Goal: Check status: Check status

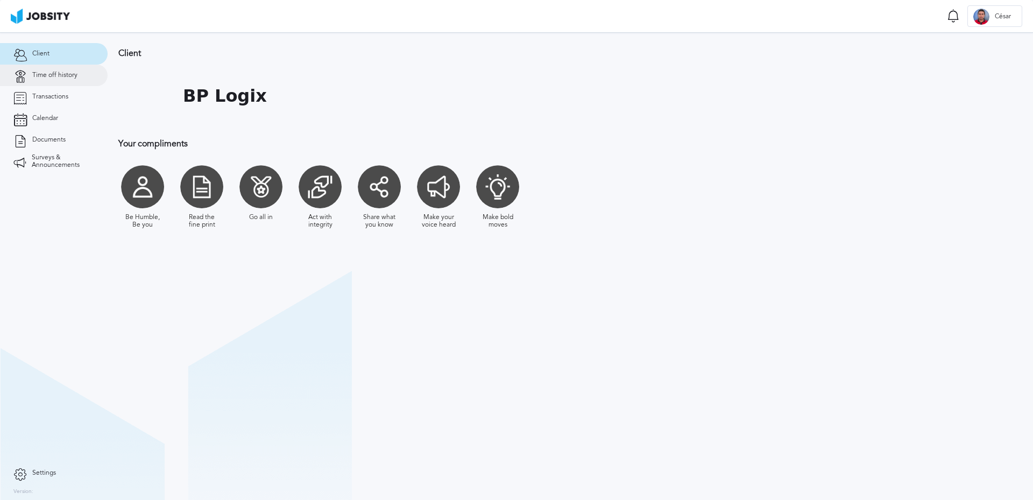
click at [44, 81] on link "Time off history" at bounding box center [54, 76] width 108 height 22
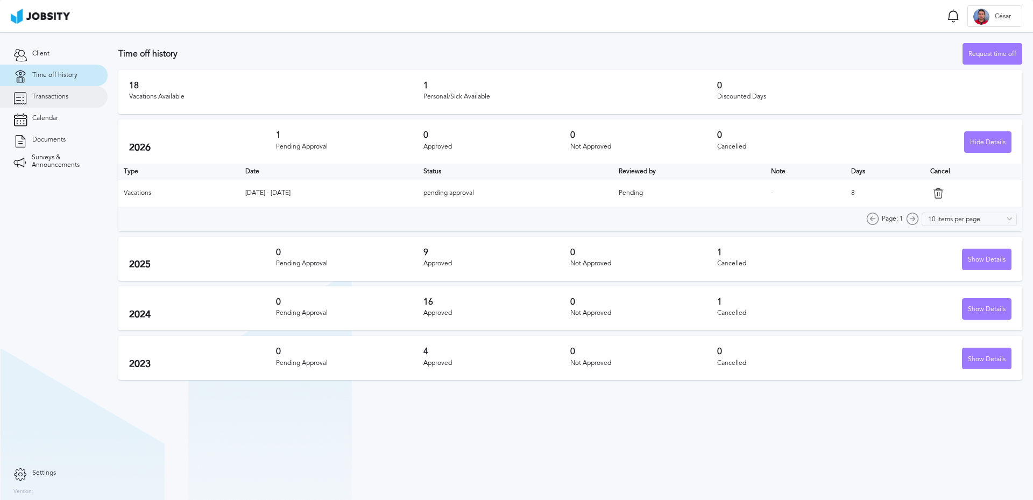
click at [52, 98] on span "Transactions" at bounding box center [50, 97] width 36 height 8
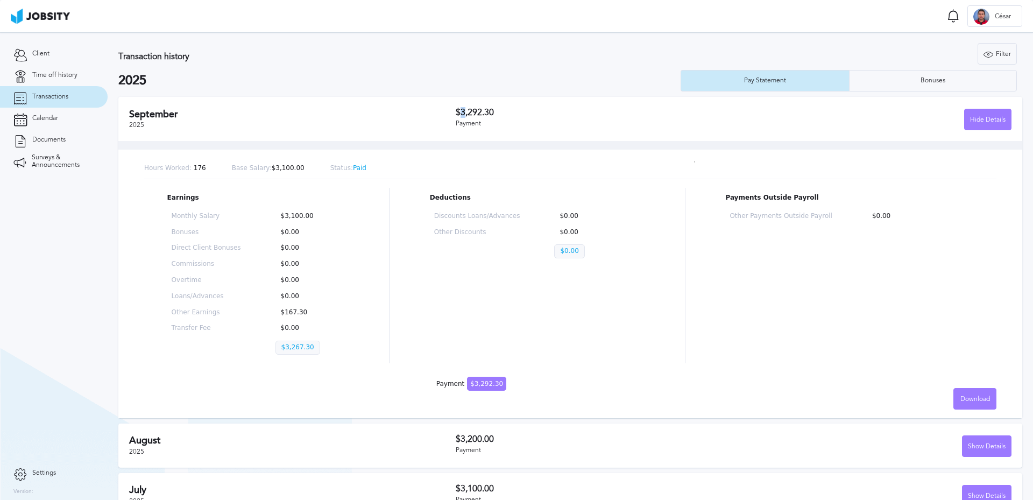
click at [461, 111] on h3 "$3,292.30" at bounding box center [595, 113] width 278 height 10
click at [458, 114] on h3 "$3,292.30" at bounding box center [595, 113] width 278 height 10
drag, startPoint x: 492, startPoint y: 115, endPoint x: 459, endPoint y: 111, distance: 33.6
click at [459, 111] on h3 "$3,292.30" at bounding box center [595, 113] width 278 height 10
copy h3 "3,292.30"
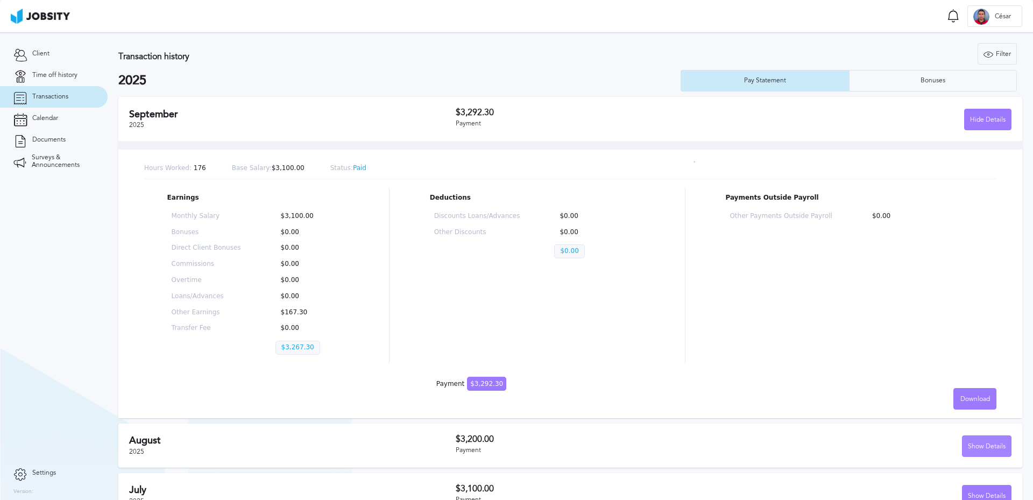
drag, startPoint x: 946, startPoint y: 443, endPoint x: 955, endPoint y: 444, distance: 8.8
click at [949, 444] on div "Show Details" at bounding box center [872, 446] width 278 height 22
click at [975, 448] on div "Show Details" at bounding box center [987, 447] width 48 height 22
click at [620, 334] on div "Deductions Discounts Loans/Advances $0.00 Other Discounts $0.00 $0.00" at bounding box center [537, 275] width 215 height 175
click at [979, 121] on div "Hide Details" at bounding box center [988, 120] width 46 height 22
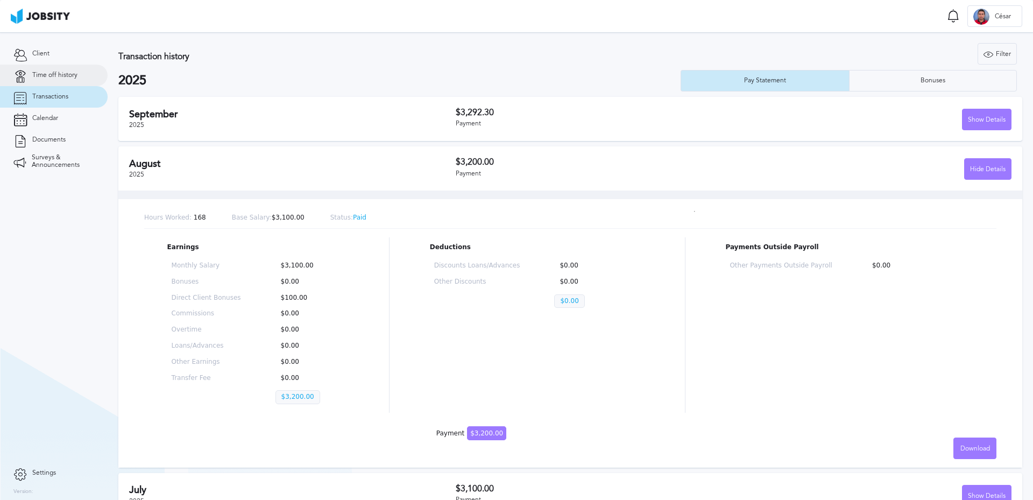
click at [58, 75] on span "Time off history" at bounding box center [54, 76] width 45 height 8
